Goal: Task Accomplishment & Management: Complete application form

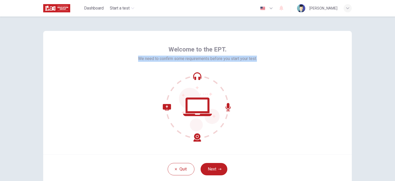
drag, startPoint x: 157, startPoint y: 56, endPoint x: 264, endPoint y: 50, distance: 107.3
click at [256, 54] on div "Welcome to the EPT. We need to confirm some requirements before you start your …" at bounding box center [197, 92] width 308 height 123
copy span "We need to confirm some requirements before you start your test."
click at [210, 164] on button "Next" at bounding box center [213, 169] width 27 height 12
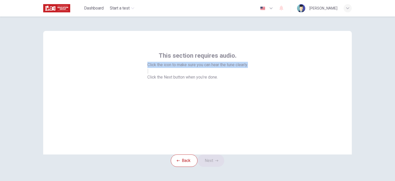
drag, startPoint x: 144, startPoint y: 64, endPoint x: 262, endPoint y: 62, distance: 118.0
click at [262, 62] on div "This section requires audio. Click the icon to make sure you can hear the tune …" at bounding box center [197, 92] width 308 height 123
copy span "Click the icon to make sure you can hear the tune clearly."
click at [148, 74] on button "button" at bounding box center [147, 71] width 1 height 5
click at [214, 165] on button "Next" at bounding box center [210, 160] width 27 height 12
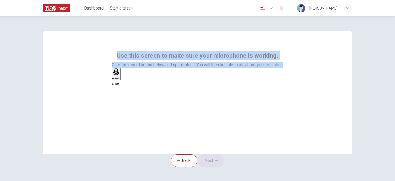
drag, startPoint x: 116, startPoint y: 52, endPoint x: 286, endPoint y: 66, distance: 170.7
click at [286, 66] on div "Use this screen to make sure your microphone is working. Click the record butto…" at bounding box center [197, 92] width 308 height 123
copy div "Use this screen to make sure your microphone is working. Click the record butto…"
click at [120, 76] on icon "button" at bounding box center [116, 72] width 8 height 8
click at [210, 165] on button "Next" at bounding box center [210, 160] width 27 height 12
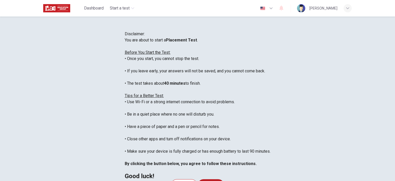
drag, startPoint x: 280, startPoint y: 41, endPoint x: 276, endPoint y: 42, distance: 4.4
drag, startPoint x: 276, startPoint y: 42, endPoint x: 243, endPoint y: 42, distance: 32.6
click at [243, 42] on div "Disclaimer: You are about to start a Placement Test . Before You Start the Test…" at bounding box center [198, 105] width 146 height 148
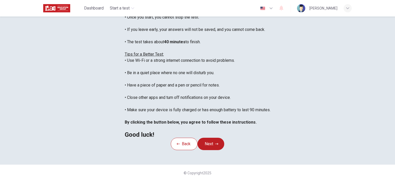
scroll to position [6, 0]
click at [218, 145] on icon "button" at bounding box center [216, 143] width 3 height 3
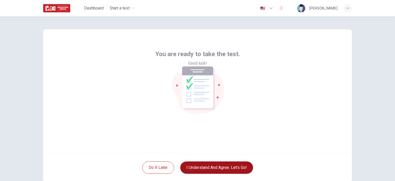
scroll to position [0, 0]
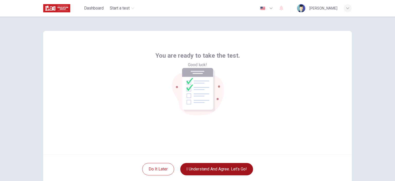
click at [223, 167] on button "I understand and agree. Let’s go!" at bounding box center [216, 169] width 73 height 12
click at [204, 166] on button "I understand and agree. Let’s go!" at bounding box center [216, 169] width 73 height 12
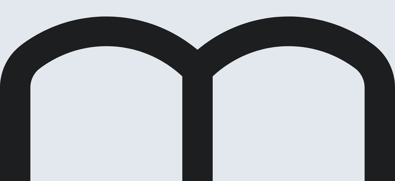
scroll to position [21, 0]
drag, startPoint x: 60, startPoint y: 42, endPoint x: 85, endPoint y: 51, distance: 26.8
drag, startPoint x: 74, startPoint y: 51, endPoint x: 58, endPoint y: 45, distance: 17.5
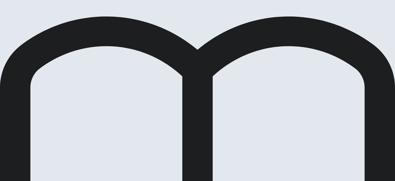
drag, startPoint x: 55, startPoint y: 42, endPoint x: 115, endPoint y: 76, distance: 68.9
drag, startPoint x: 134, startPoint y: 138, endPoint x: 81, endPoint y: 102, distance: 64.6
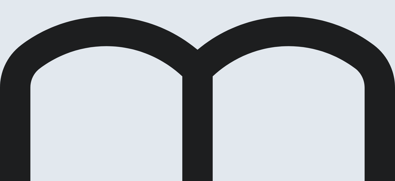
drag, startPoint x: 57, startPoint y: 43, endPoint x: 121, endPoint y: 55, distance: 65.7
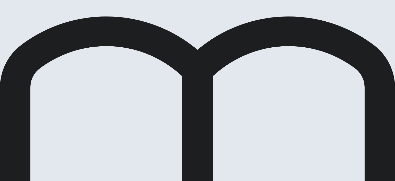
drag, startPoint x: 208, startPoint y: 66, endPoint x: 235, endPoint y: 66, distance: 26.5
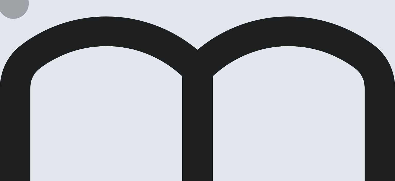
drag, startPoint x: 178, startPoint y: 65, endPoint x: 174, endPoint y: 70, distance: 7.0
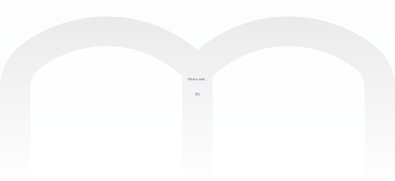
click at [282, 8] on div "Please wait... 0%" at bounding box center [197, 90] width 395 height 181
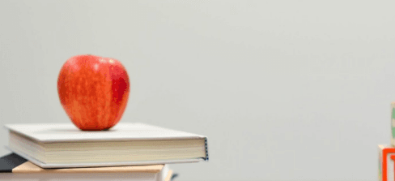
drag, startPoint x: 96, startPoint y: 85, endPoint x: 95, endPoint y: 89, distance: 4.6
click at [95, 88] on img at bounding box center [197, 90] width 395 height 181
drag, startPoint x: 60, startPoint y: 74, endPoint x: 66, endPoint y: 74, distance: 5.4
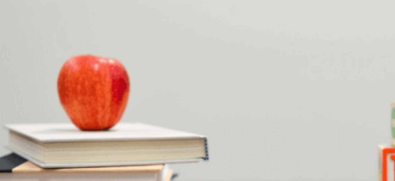
drag, startPoint x: 350, startPoint y: 36, endPoint x: 380, endPoint y: 139, distance: 107.0
drag, startPoint x: 351, startPoint y: 39, endPoint x: 349, endPoint y: 77, distance: 38.1
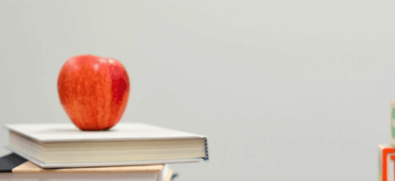
drag, startPoint x: 104, startPoint y: 74, endPoint x: 89, endPoint y: 74, distance: 15.7
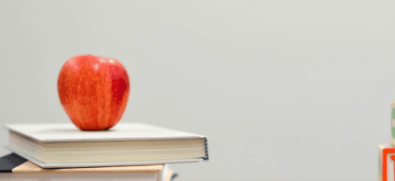
scroll to position [127, 0]
drag, startPoint x: 350, startPoint y: 84, endPoint x: 359, endPoint y: 148, distance: 64.3
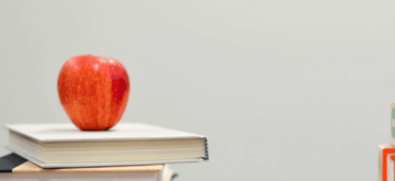
scroll to position [0, 0]
drag, startPoint x: 350, startPoint y: 161, endPoint x: 352, endPoint y: 171, distance: 10.2
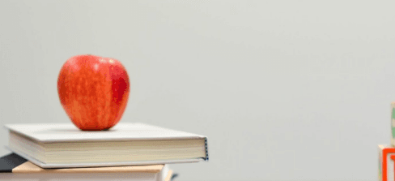
scroll to position [477, 0]
type input "0"
drag, startPoint x: 351, startPoint y: 78, endPoint x: 352, endPoint y: 99, distance: 21.3
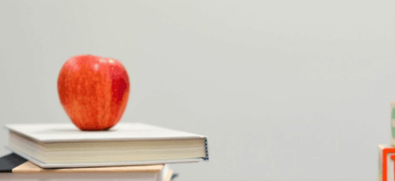
drag, startPoint x: 350, startPoint y: 38, endPoint x: 352, endPoint y: 46, distance: 8.0
drag, startPoint x: 350, startPoint y: 46, endPoint x: 374, endPoint y: 182, distance: 137.5
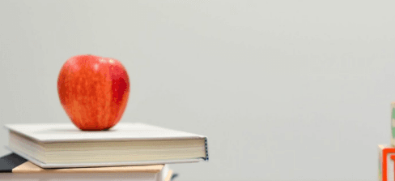
click at [374, 180] on html "This site uses cookies, as explained in our Privacy Policy . If you agree to th…" at bounding box center [197, 90] width 395 height 181
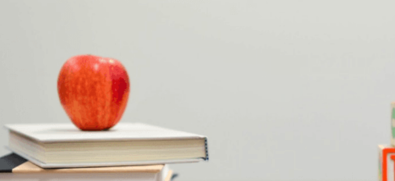
drag, startPoint x: 352, startPoint y: 90, endPoint x: 354, endPoint y: 108, distance: 18.6
drag, startPoint x: 356, startPoint y: 104, endPoint x: 357, endPoint y: 108, distance: 3.9
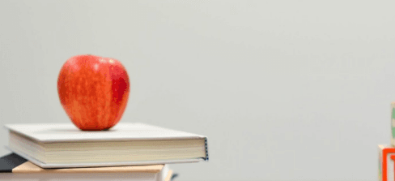
drag, startPoint x: 361, startPoint y: 111, endPoint x: 354, endPoint y: 113, distance: 7.1
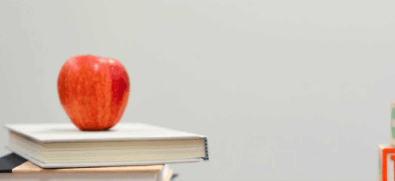
scroll to position [477, 0]
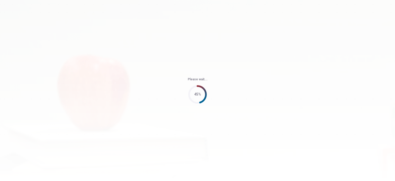
type input "79"
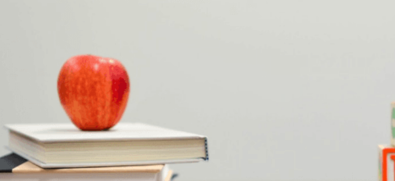
scroll to position [0, 0]
drag, startPoint x: 350, startPoint y: 36, endPoint x: 368, endPoint y: 105, distance: 71.3
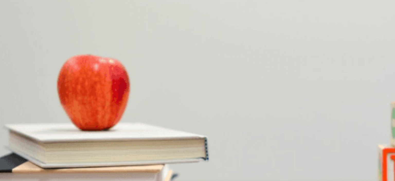
scroll to position [15, 0]
drag, startPoint x: 351, startPoint y: 147, endPoint x: 351, endPoint y: 66, distance: 81.0
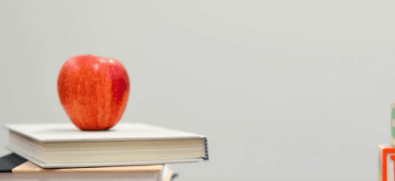
drag, startPoint x: 91, startPoint y: 59, endPoint x: 83, endPoint y: 59, distance: 8.7
drag, startPoint x: 84, startPoint y: 58, endPoint x: 77, endPoint y: 60, distance: 7.8
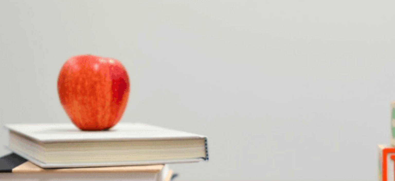
drag, startPoint x: 77, startPoint y: 59, endPoint x: 81, endPoint y: 57, distance: 4.4
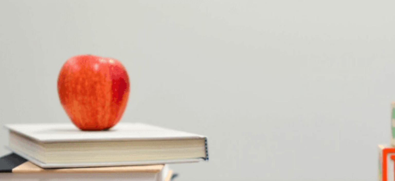
scroll to position [399, 0]
drag, startPoint x: 351, startPoint y: 124, endPoint x: 347, endPoint y: 130, distance: 6.8
drag, startPoint x: 347, startPoint y: 130, endPoint x: 348, endPoint y: 150, distance: 19.8
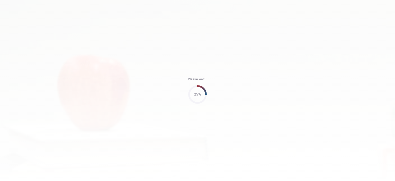
type input "64"
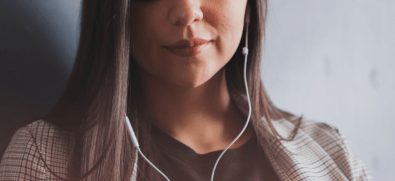
scroll to position [97, 0]
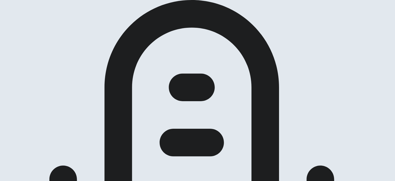
scroll to position [45, 0]
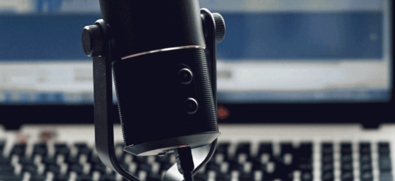
drag, startPoint x: 125, startPoint y: 58, endPoint x: 126, endPoint y: 106, distance: 48.1
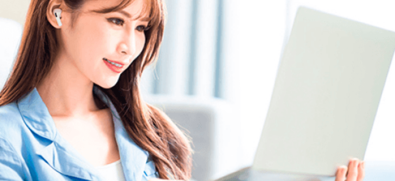
scroll to position [26, 0]
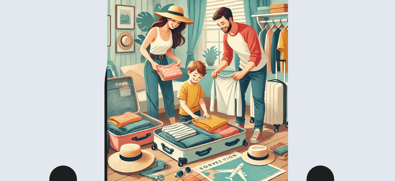
drag, startPoint x: 392, startPoint y: 49, endPoint x: 392, endPoint y: 54, distance: 5.1
drag, startPoint x: 392, startPoint y: 56, endPoint x: 393, endPoint y: 65, distance: 8.8
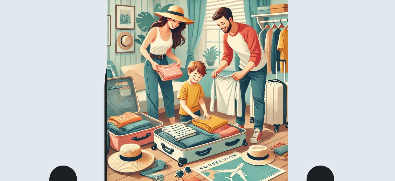
drag, startPoint x: 275, startPoint y: 91, endPoint x: 293, endPoint y: 91, distance: 17.7
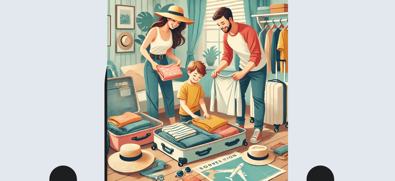
drag, startPoint x: 96, startPoint y: 152, endPoint x: 84, endPoint y: 163, distance: 16.4
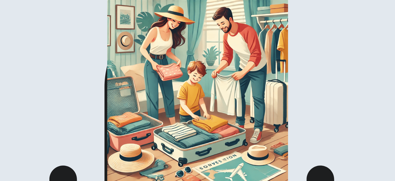
drag, startPoint x: 340, startPoint y: 8, endPoint x: 229, endPoint y: 18, distance: 112.0
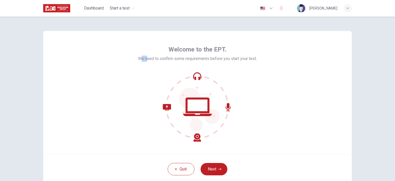
drag, startPoint x: 138, startPoint y: 55, endPoint x: 138, endPoint y: 58, distance: 2.6
click at [144, 58] on div "Welcome to the EPT. We need to confirm some requirements before you start your …" at bounding box center [197, 53] width 119 height 16
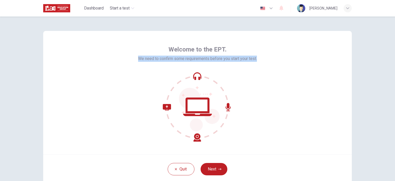
drag, startPoint x: 134, startPoint y: 57, endPoint x: 294, endPoint y: 55, distance: 159.6
click at [294, 55] on div "Welcome to the EPT. We need to confirm some requirements before you start your …" at bounding box center [197, 92] width 308 height 123
copy span "We need to confirm some requirements before you start your test."
click at [206, 167] on button "Next" at bounding box center [213, 169] width 27 height 12
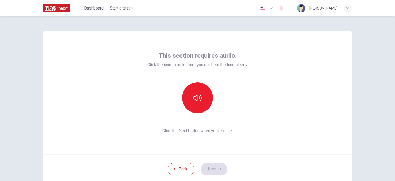
click at [212, 166] on div "Back Next" at bounding box center [197, 168] width 308 height 29
click at [200, 93] on button "button" at bounding box center [197, 97] width 31 height 31
click at [216, 171] on button "Next" at bounding box center [213, 169] width 27 height 12
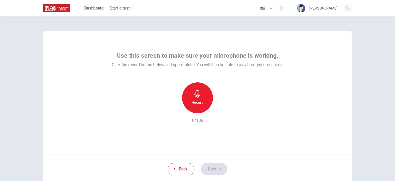
click at [196, 122] on h6 "0/10s" at bounding box center [197, 120] width 11 height 6
click at [190, 90] on div "Record" at bounding box center [197, 97] width 31 height 31
click at [198, 102] on h6 "Stop" at bounding box center [198, 102] width 8 height 6
click at [216, 164] on button "Next" at bounding box center [213, 169] width 27 height 12
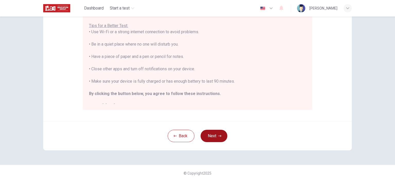
click at [212, 135] on button "Next" at bounding box center [213, 136] width 27 height 12
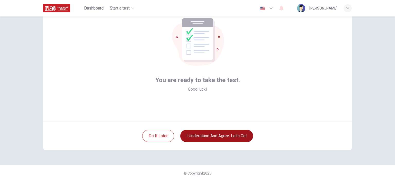
click at [228, 134] on button "I understand and agree. Let’s go!" at bounding box center [216, 136] width 73 height 12
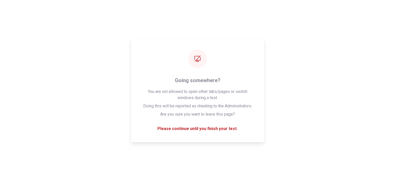
click at [367, 73] on div "Please wait... 100%" at bounding box center [197, 90] width 395 height 181
click at [282, 63] on div "Please wait... 100%" at bounding box center [197, 90] width 395 height 181
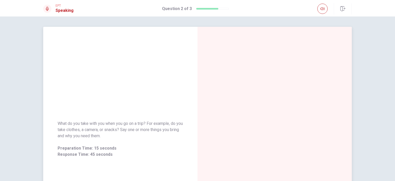
drag, startPoint x: 260, startPoint y: 69, endPoint x: 157, endPoint y: 70, distance: 102.5
click at [246, 70] on div at bounding box center [274, 139] width 154 height 224
click at [138, 82] on div "What do you take with you when you go on a trip? For example, do you take cloth…" at bounding box center [120, 139] width 154 height 224
drag, startPoint x: 134, startPoint y: 88, endPoint x: 132, endPoint y: 105, distance: 16.8
click at [134, 92] on div "What do you take with you when you go on a trip? For example, do you take cloth…" at bounding box center [120, 139] width 154 height 224
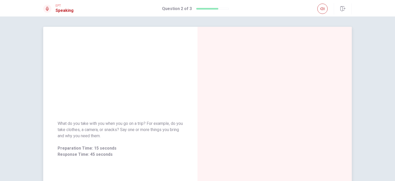
drag, startPoint x: 132, startPoint y: 105, endPoint x: 138, endPoint y: 114, distance: 10.9
click at [132, 107] on div "What do you take with you when you go on a trip? For example, do you take cloth…" at bounding box center [120, 139] width 154 height 224
drag, startPoint x: 138, startPoint y: 113, endPoint x: 139, endPoint y: 107, distance: 5.4
click at [138, 108] on div "What do you take with you when you go on a trip? For example, do you take cloth…" at bounding box center [120, 139] width 154 height 224
drag, startPoint x: 123, startPoint y: 78, endPoint x: 98, endPoint y: 118, distance: 46.8
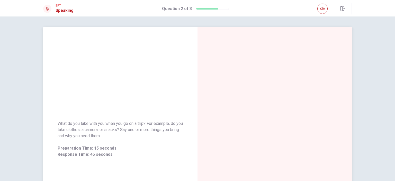
click at [123, 78] on div "What do you take with you when you go on a trip? For example, do you take cloth…" at bounding box center [120, 139] width 154 height 224
drag, startPoint x: 99, startPoint y: 120, endPoint x: 98, endPoint y: 140, distance: 19.8
click at [99, 122] on div "What do you take with you when you go on a trip? For example, do you take cloth…" at bounding box center [120, 138] width 154 height 49
drag, startPoint x: 98, startPoint y: 140, endPoint x: 85, endPoint y: 144, distance: 13.7
click at [98, 140] on div "What do you take with you when you go on a trip? For example, do you take cloth…" at bounding box center [120, 138] width 125 height 37
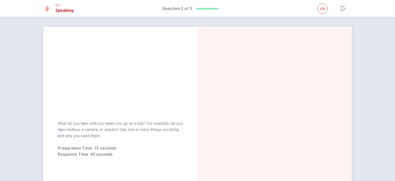
drag, startPoint x: 83, startPoint y: 141, endPoint x: 98, endPoint y: 126, distance: 22.0
click at [82, 141] on div "What do you take with you when you go on a trip? For example, do you take cloth…" at bounding box center [120, 138] width 125 height 37
click at [99, 123] on span "What do you take with you when you go on a trip? For example, do you take cloth…" at bounding box center [120, 129] width 125 height 19
drag, startPoint x: 124, startPoint y: 131, endPoint x: 129, endPoint y: 131, distance: 4.9
click at [129, 131] on span "What do you take with you when you go on a trip? For example, do you take cloth…" at bounding box center [120, 129] width 125 height 19
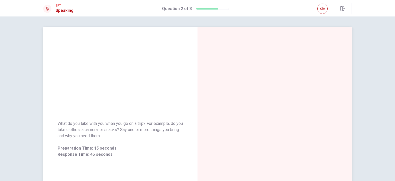
drag, startPoint x: 136, startPoint y: 131, endPoint x: 141, endPoint y: 131, distance: 4.9
click at [140, 131] on span "What do you take with you when you go on a trip? For example, do you take cloth…" at bounding box center [120, 129] width 125 height 19
drag, startPoint x: 103, startPoint y: 130, endPoint x: 94, endPoint y: 134, distance: 10.0
click at [102, 130] on span "What do you take with you when you go on a trip? For example, do you take cloth…" at bounding box center [120, 129] width 125 height 19
click at [84, 138] on span "What do you take with you when you go on a trip? For example, do you take cloth…" at bounding box center [120, 129] width 125 height 19
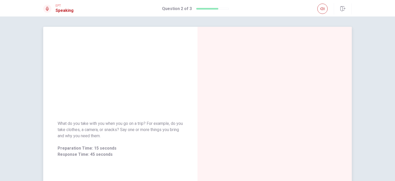
drag, startPoint x: 93, startPoint y: 134, endPoint x: 98, endPoint y: 134, distance: 5.4
click at [94, 134] on span "What do you take with you when you go on a trip? For example, do you take cloth…" at bounding box center [120, 129] width 125 height 19
click at [98, 134] on span "What do you take with you when you go on a trip? For example, do you take cloth…" at bounding box center [120, 129] width 125 height 19
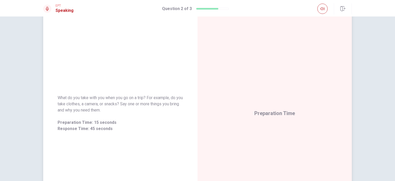
click at [258, 90] on div "Preparation Time" at bounding box center [274, 113] width 154 height 224
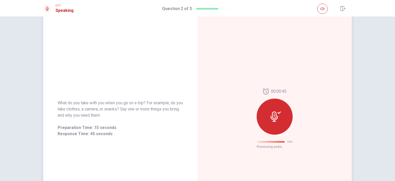
scroll to position [26, 0]
